Goal: Task Accomplishment & Management: Use online tool/utility

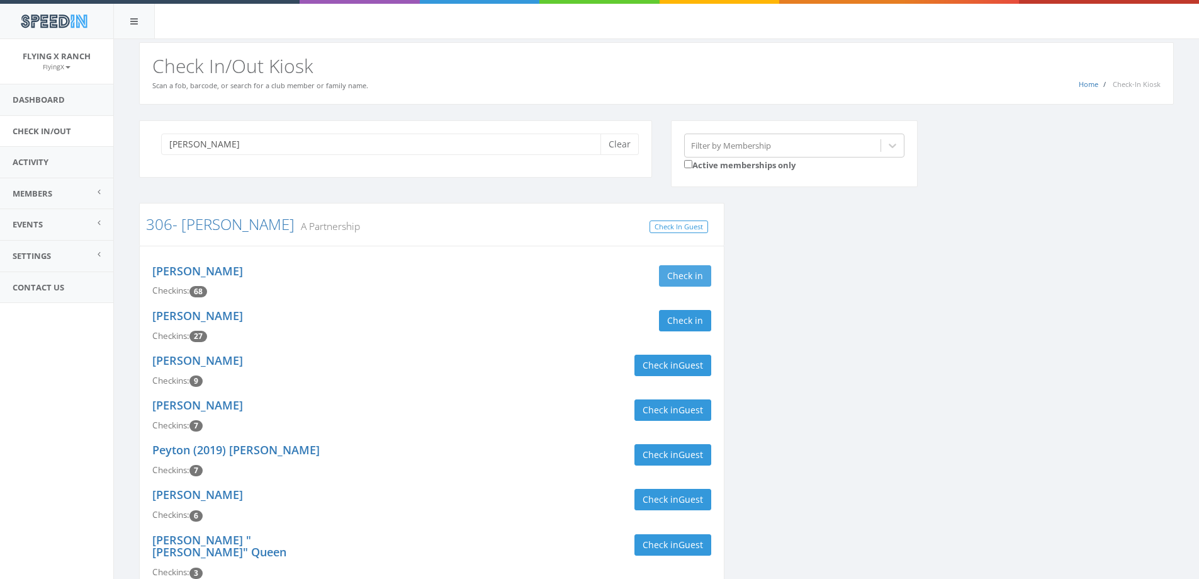
type input "kline"
click at [680, 269] on button "Check in" at bounding box center [685, 275] width 52 height 21
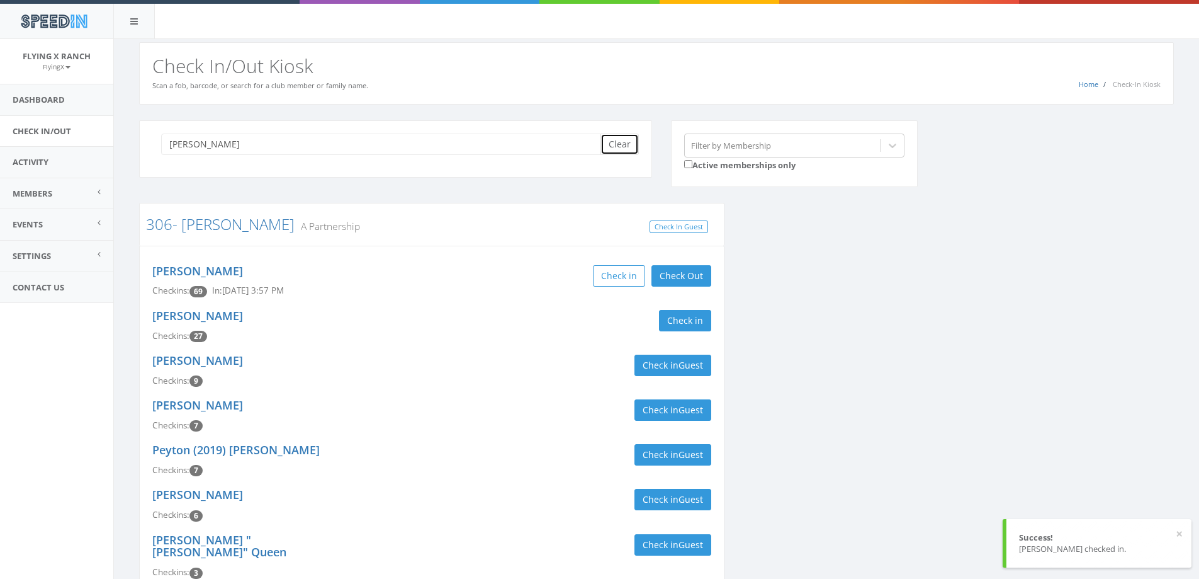
click at [619, 140] on button "Clear" at bounding box center [620, 143] width 38 height 21
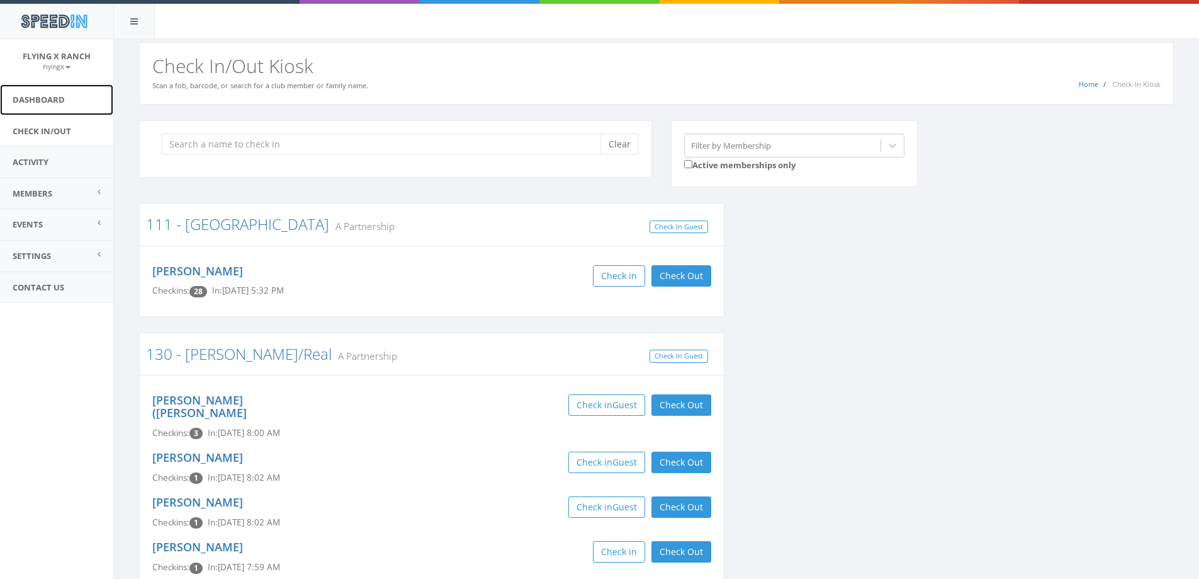
click at [63, 100] on link "Dashboard" at bounding box center [56, 99] width 113 height 31
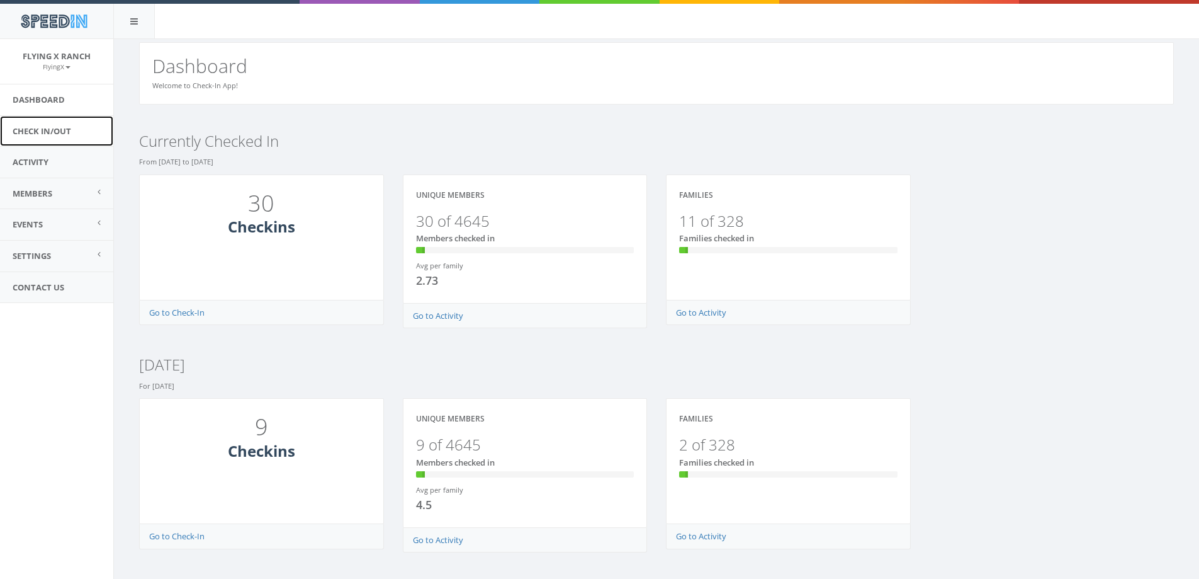
click at [45, 128] on link "Check In/Out" at bounding box center [56, 131] width 113 height 31
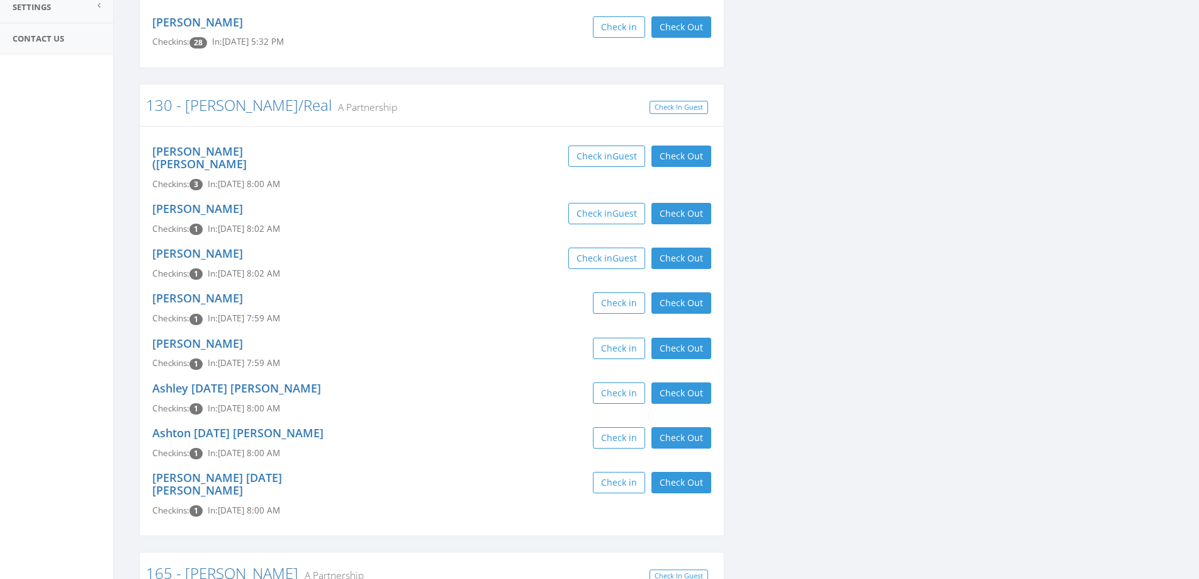
scroll to position [252, 0]
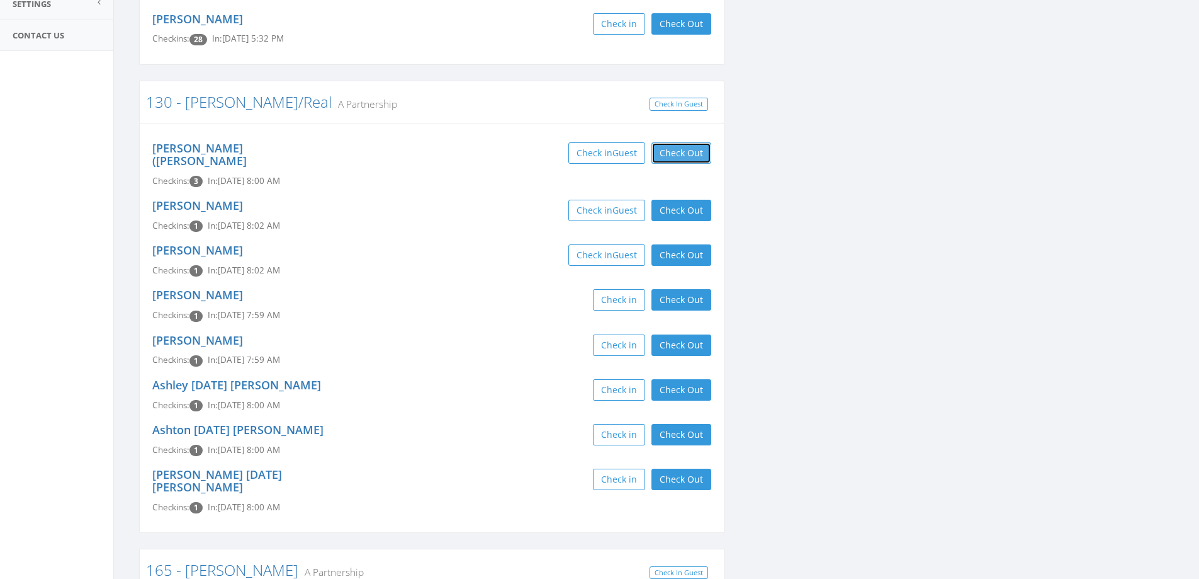
drag, startPoint x: 699, startPoint y: 150, endPoint x: 698, endPoint y: 181, distance: 30.9
click at [699, 150] on button "Check Out" at bounding box center [682, 152] width 60 height 21
click at [693, 200] on button "Check Out" at bounding box center [682, 210] width 60 height 21
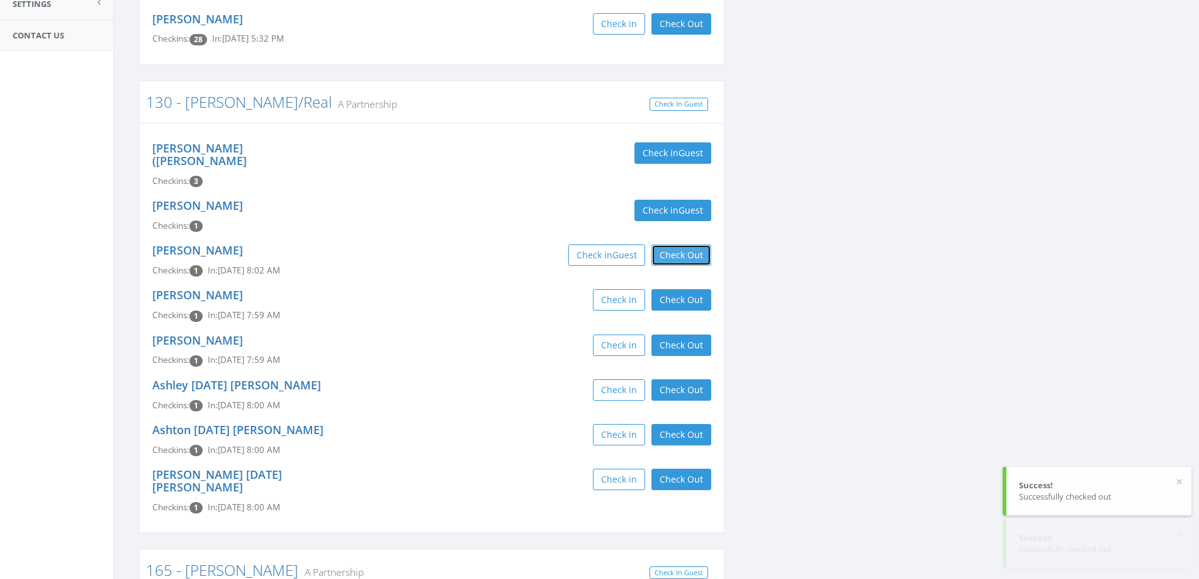
click at [683, 249] on button "Check Out" at bounding box center [682, 254] width 60 height 21
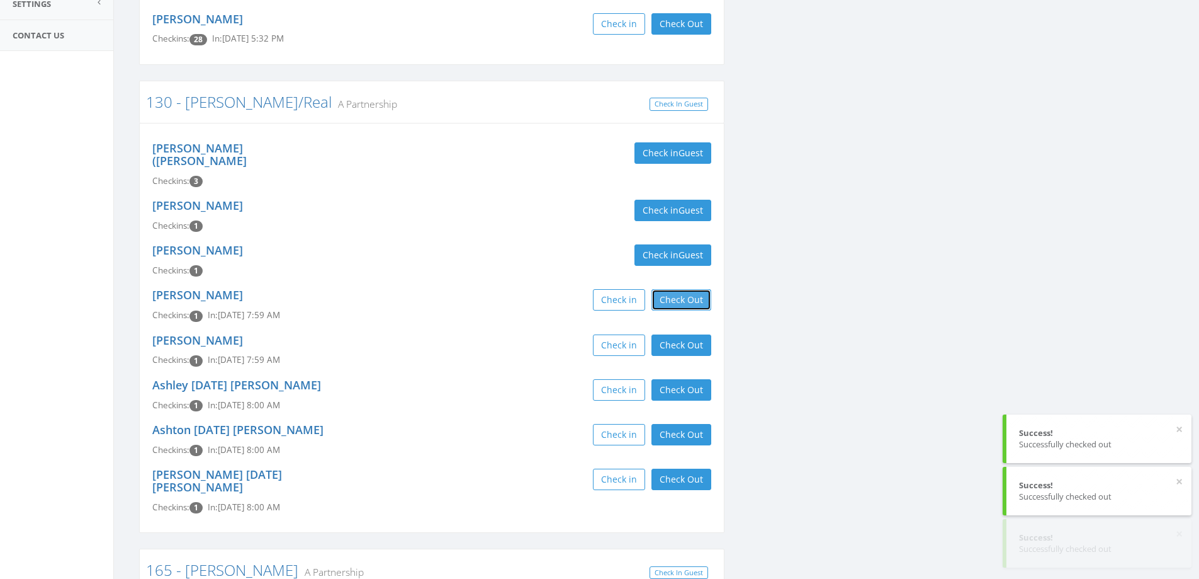
click at [688, 289] on button "Check Out" at bounding box center [682, 299] width 60 height 21
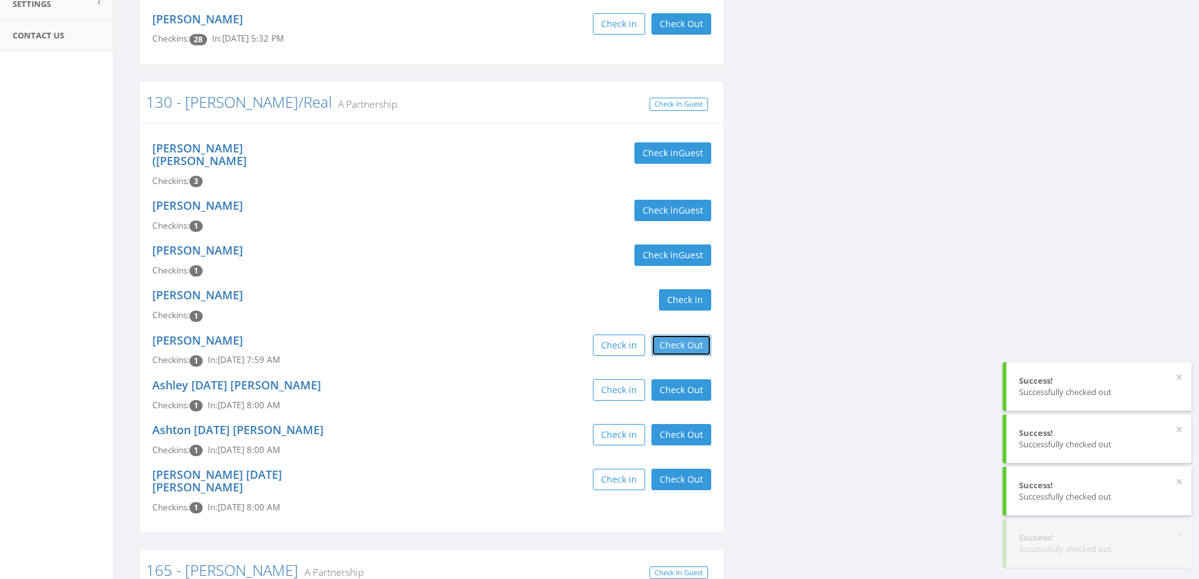
click at [687, 336] on button "Check Out" at bounding box center [682, 344] width 60 height 21
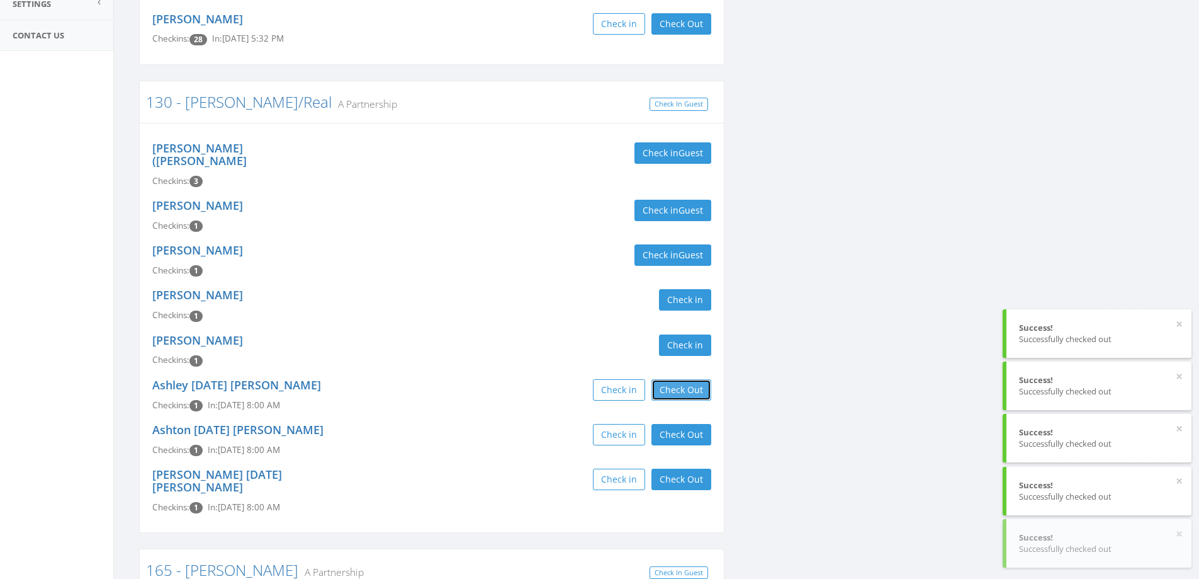
click at [692, 379] on button "Check Out" at bounding box center [682, 389] width 60 height 21
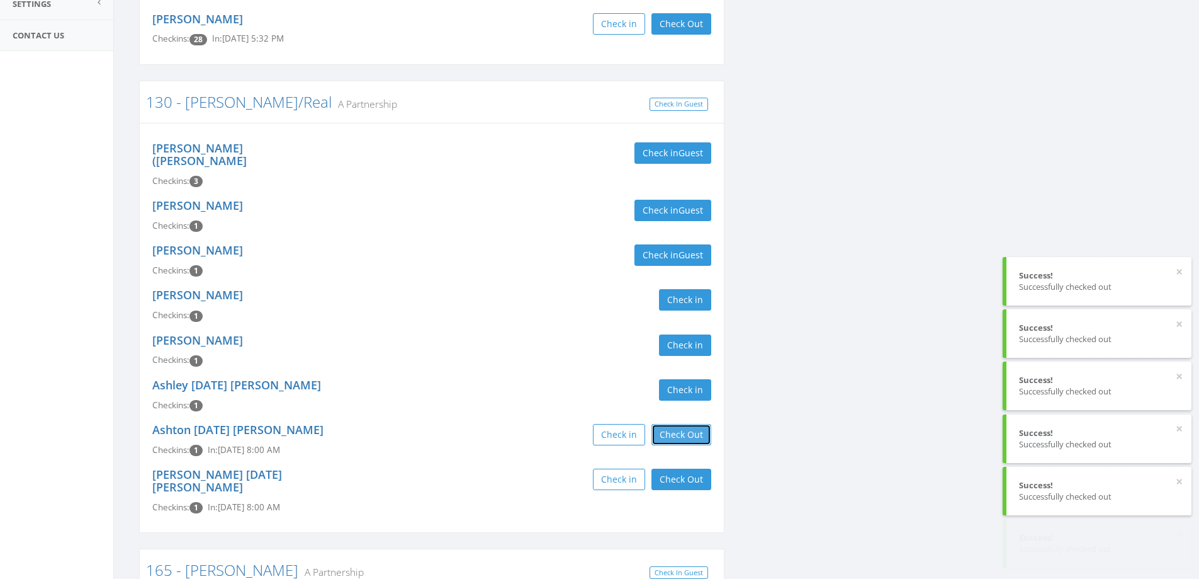
click at [682, 424] on button "Check Out" at bounding box center [682, 434] width 60 height 21
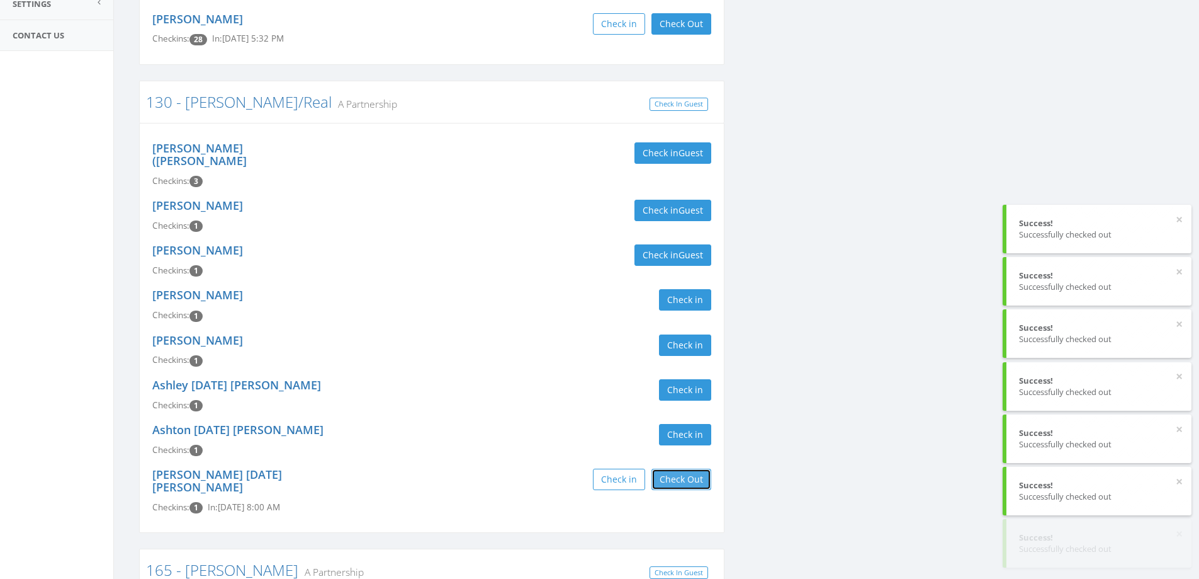
click at [678, 468] on button "Check Out" at bounding box center [682, 478] width 60 height 21
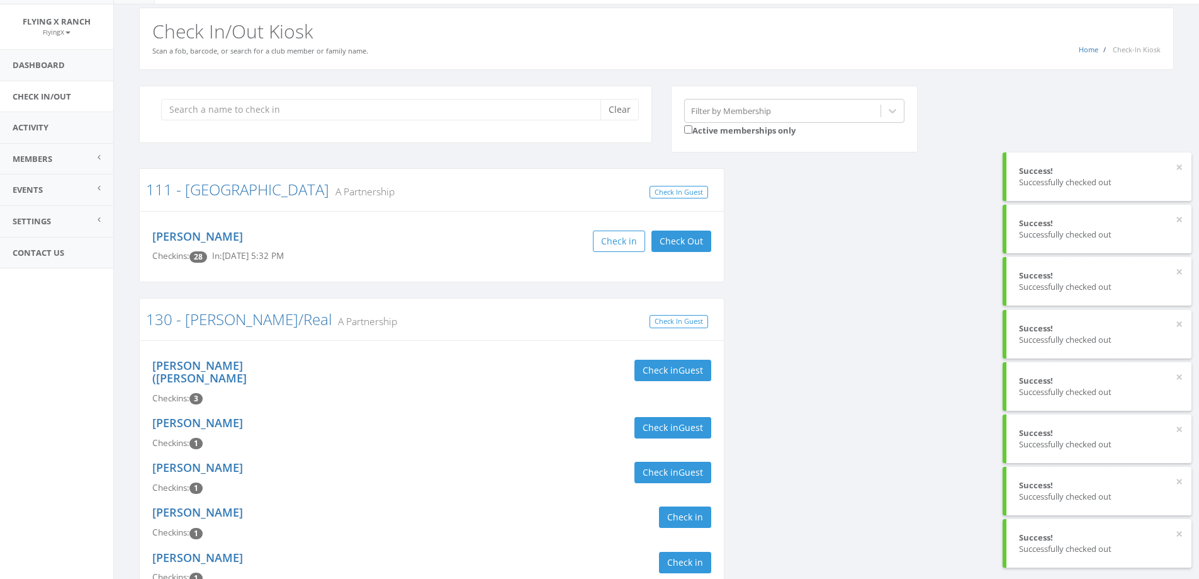
scroll to position [0, 0]
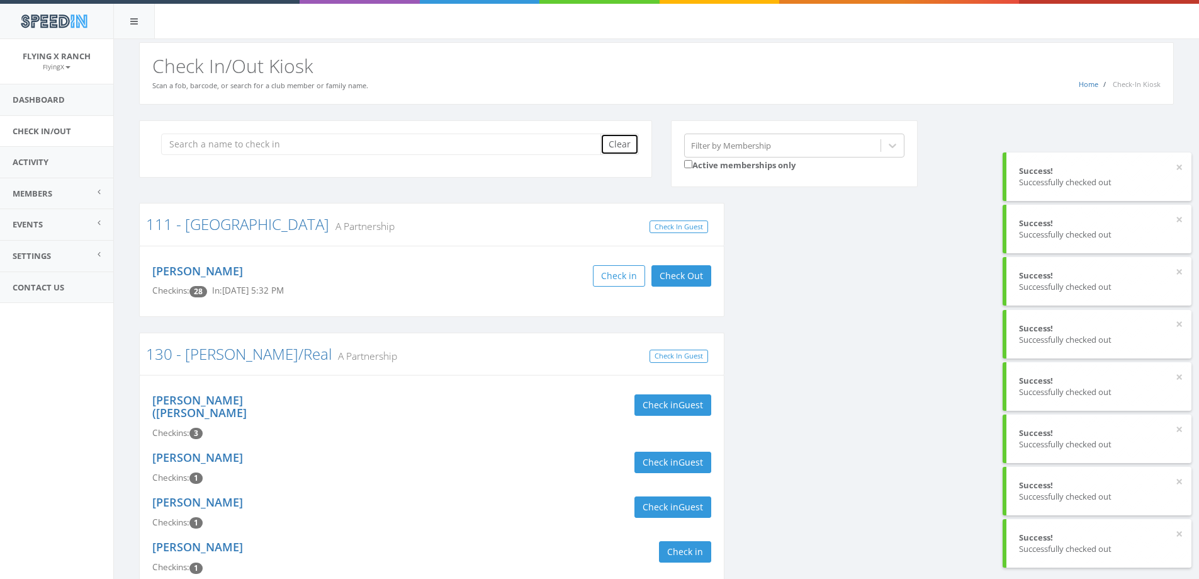
click at [618, 142] on button "Clear" at bounding box center [620, 143] width 38 height 21
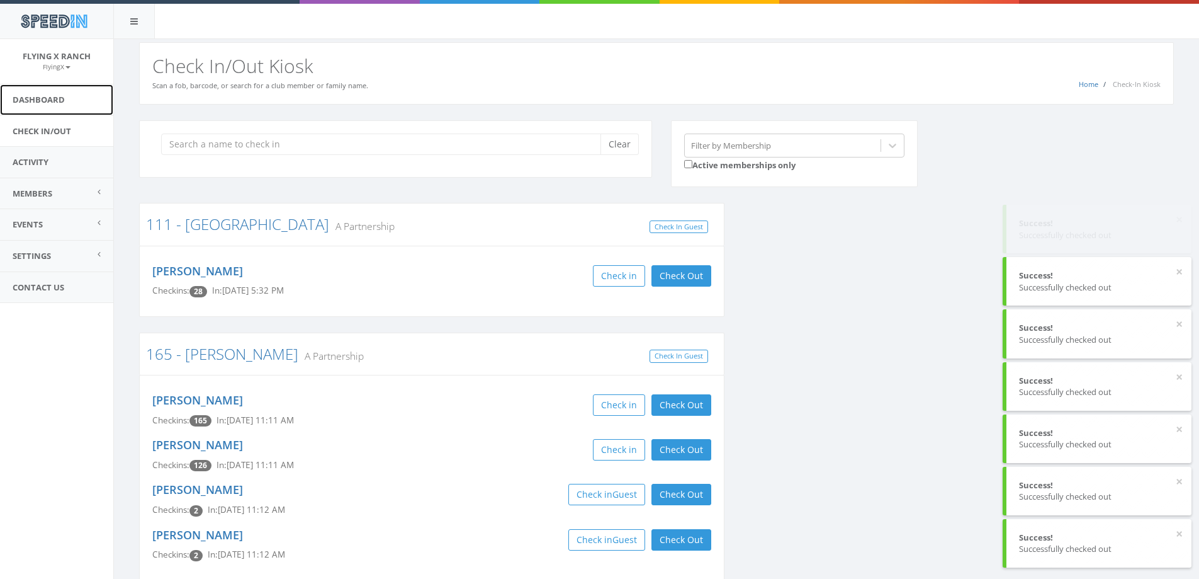
click at [59, 97] on link "Dashboard" at bounding box center [56, 99] width 113 height 31
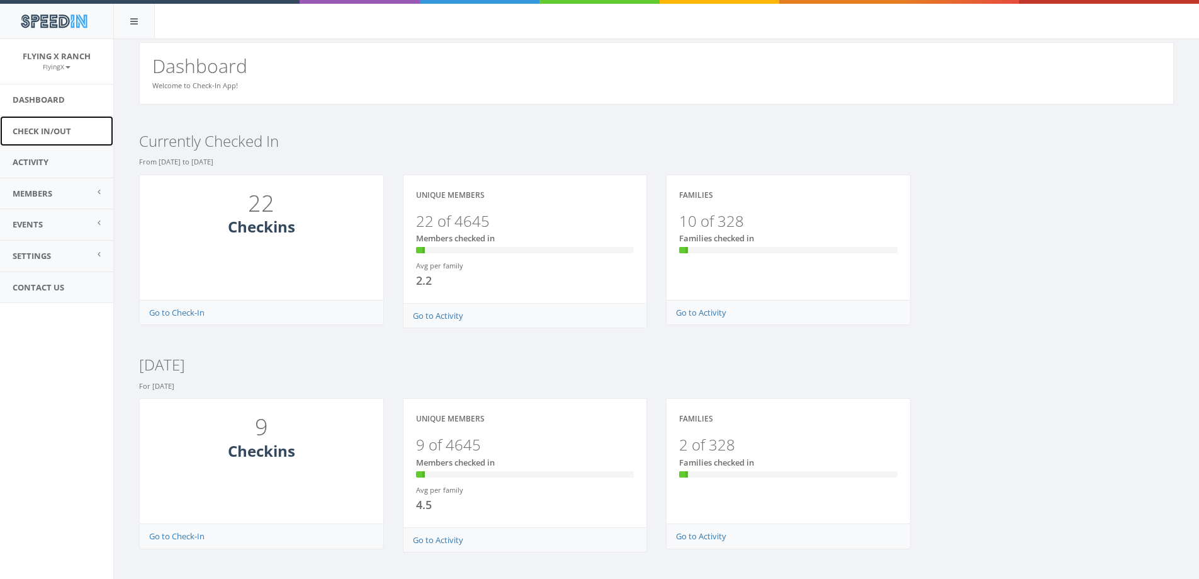
click at [49, 130] on link "Check In/Out" at bounding box center [56, 131] width 113 height 31
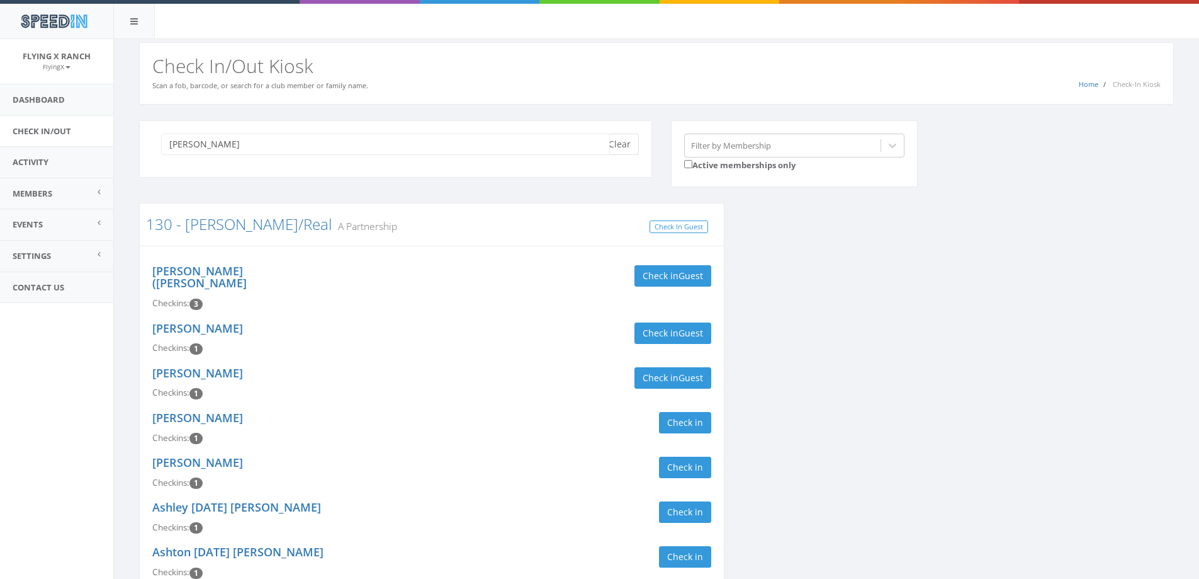
type input "[PERSON_NAME]"
click at [632, 149] on button "Clear" at bounding box center [620, 143] width 38 height 21
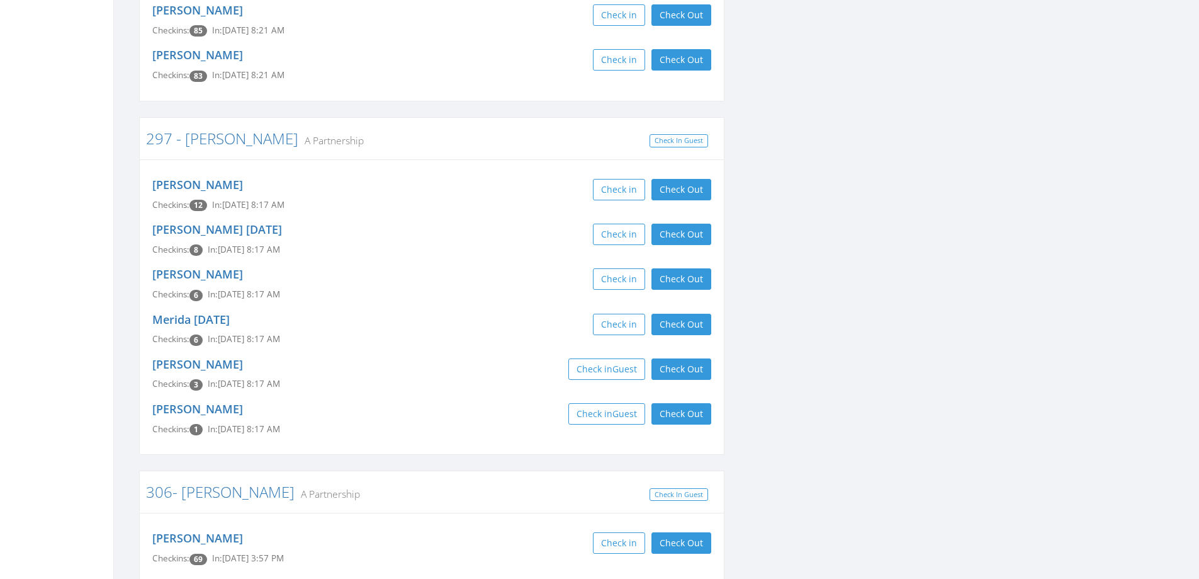
scroll to position [1007, 0]
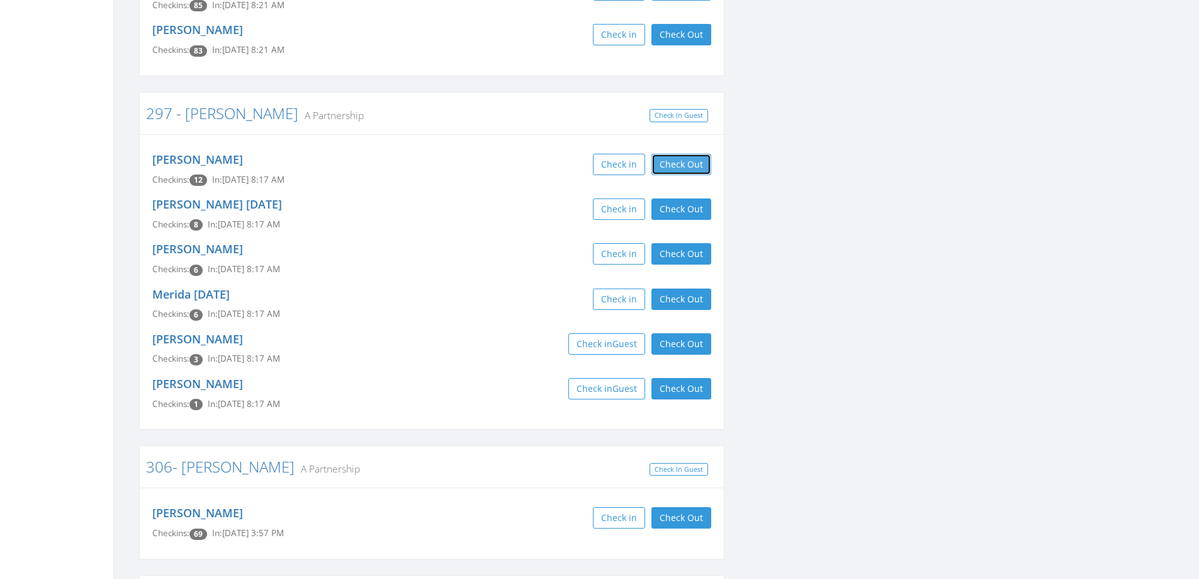
click at [687, 154] on button "Check Out" at bounding box center [682, 164] width 60 height 21
click at [693, 198] on button "Check Out" at bounding box center [682, 208] width 60 height 21
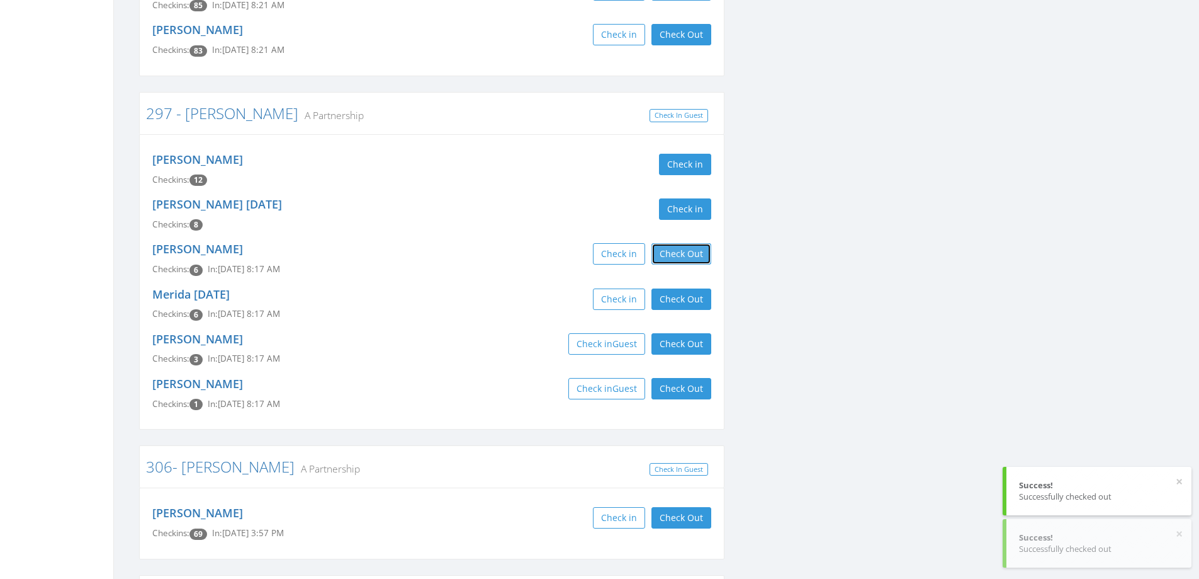
click at [694, 243] on button "Check Out" at bounding box center [682, 253] width 60 height 21
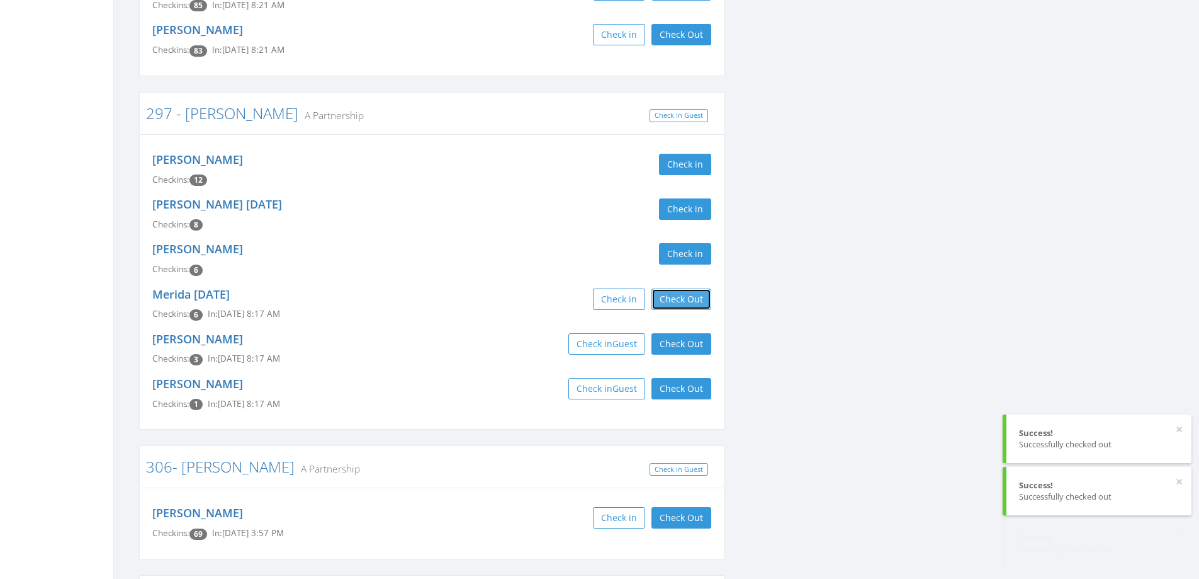
click at [690, 288] on button "Check Out" at bounding box center [682, 298] width 60 height 21
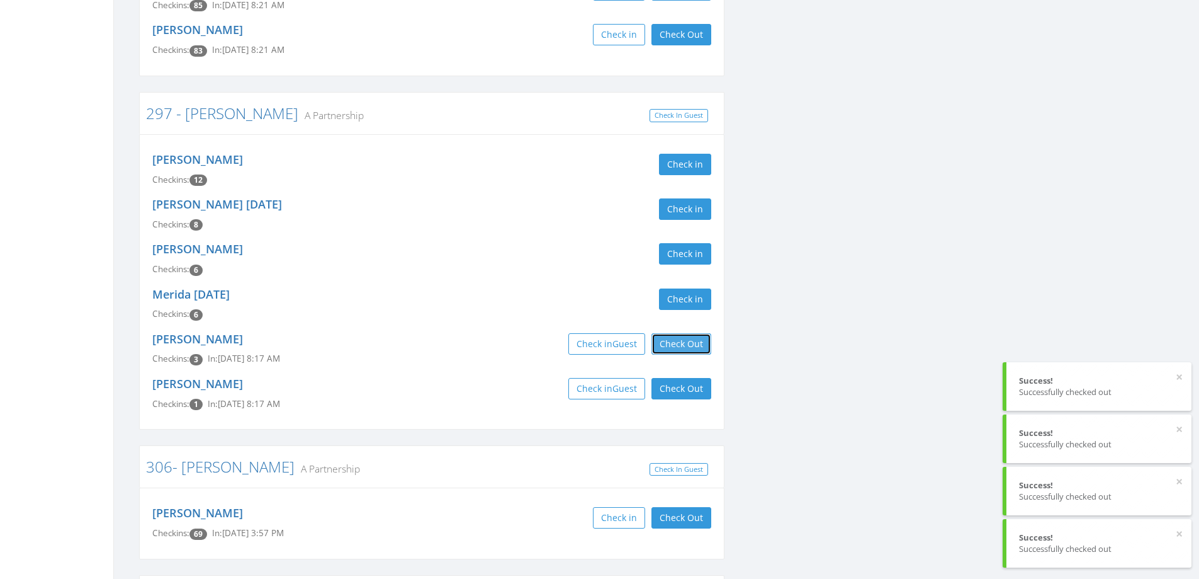
click at [683, 333] on button "Check Out" at bounding box center [682, 343] width 60 height 21
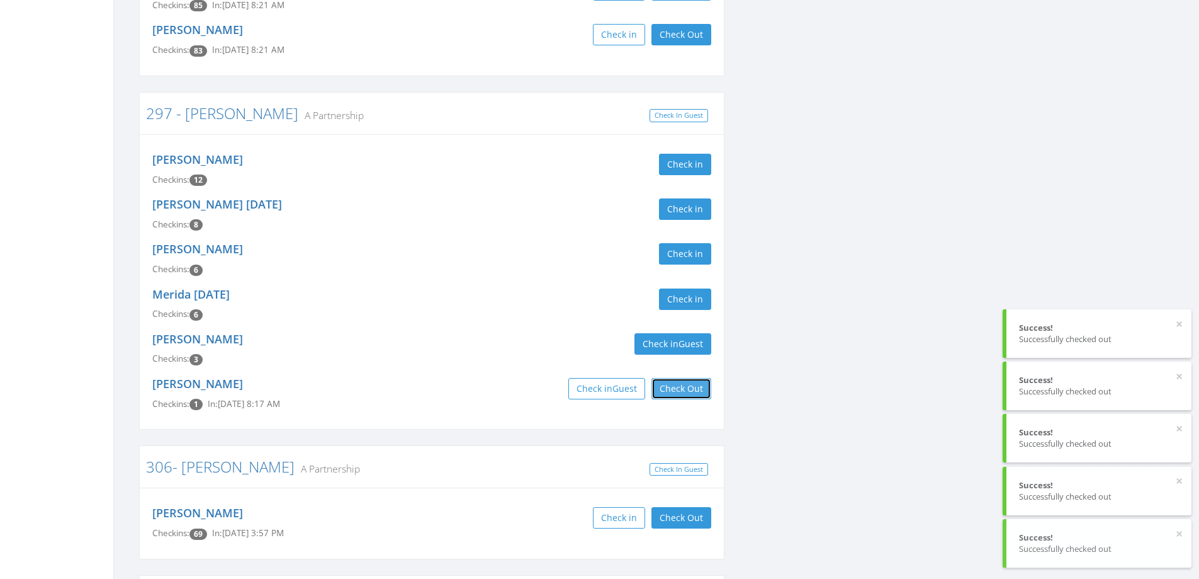
click at [682, 378] on button "Check Out" at bounding box center [682, 388] width 60 height 21
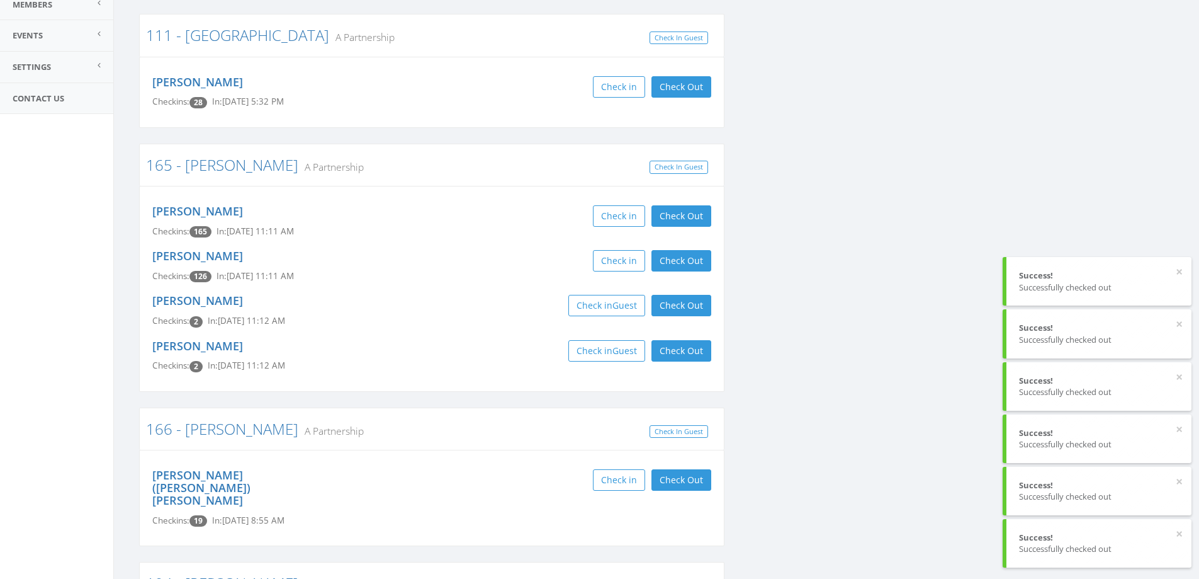
scroll to position [0, 0]
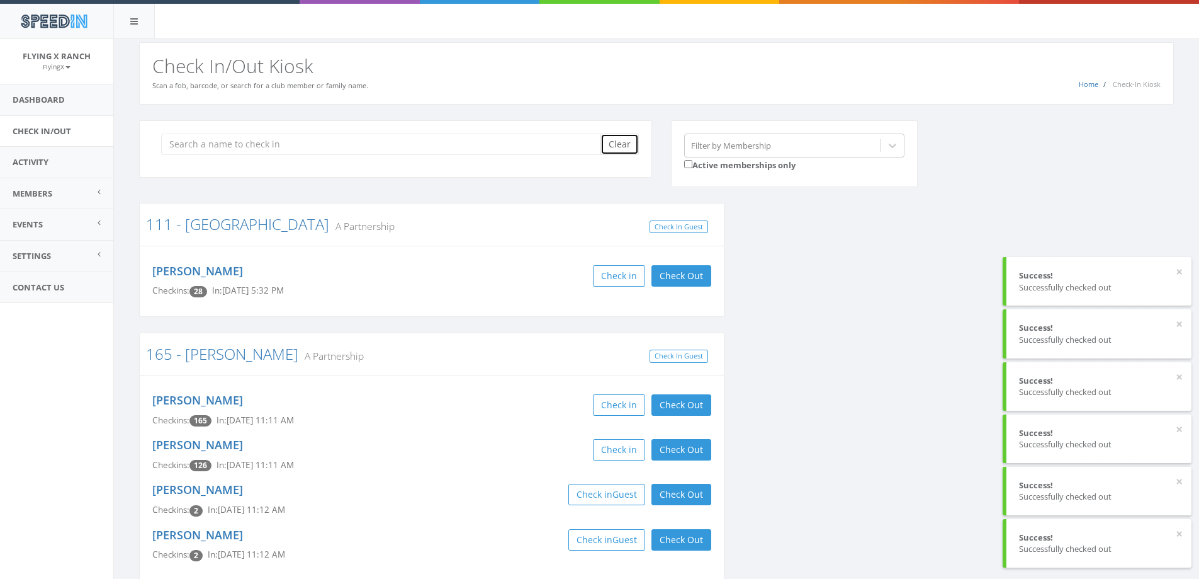
click at [619, 139] on button "Clear" at bounding box center [620, 143] width 38 height 21
